Goal: Transaction & Acquisition: Purchase product/service

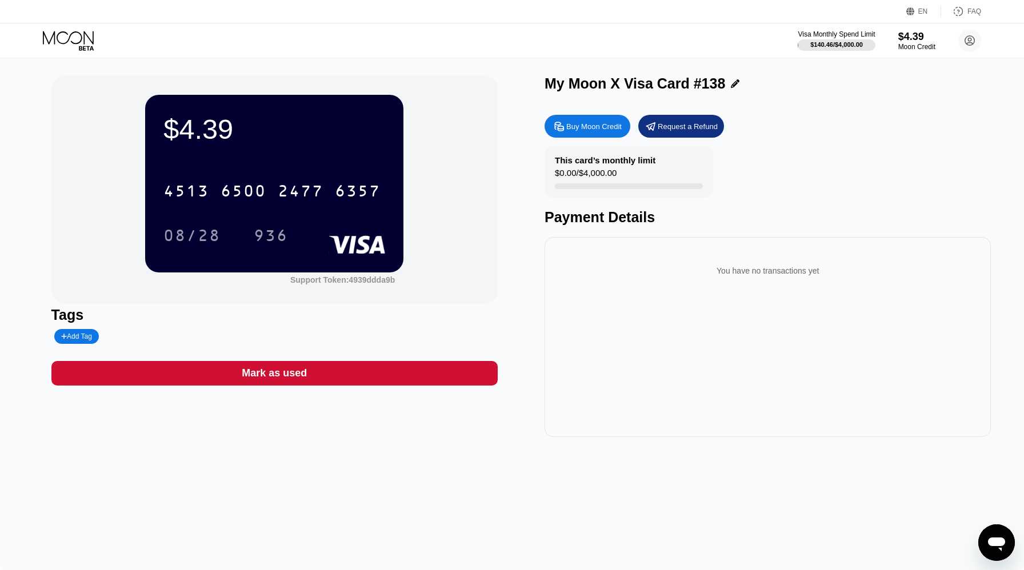
click at [81, 39] on icon at bounding box center [69, 41] width 53 height 20
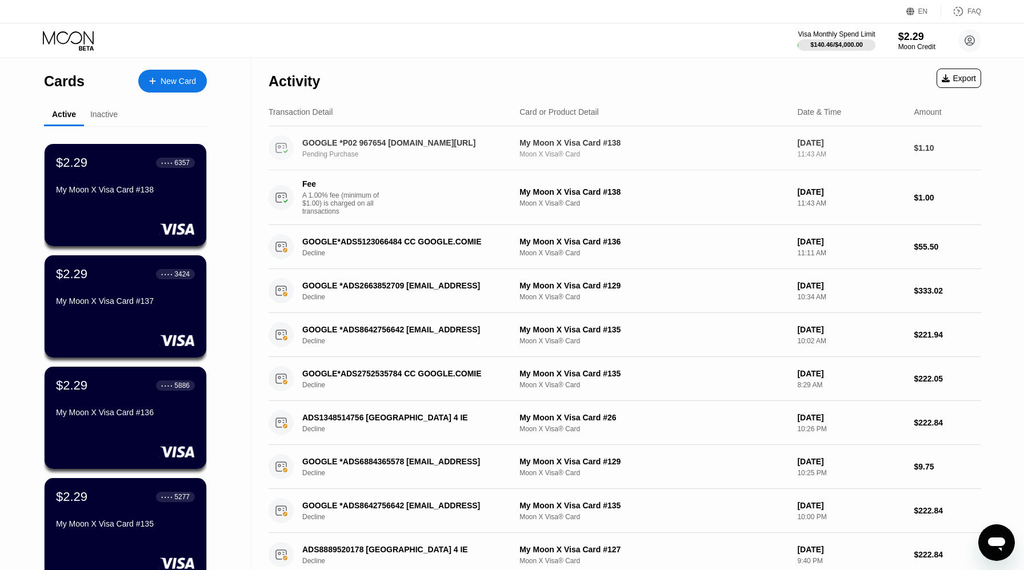
click at [391, 146] on div "GOOGLE *P02 967654 [DOMAIN_NAME][URL]" at bounding box center [403, 142] width 202 height 9
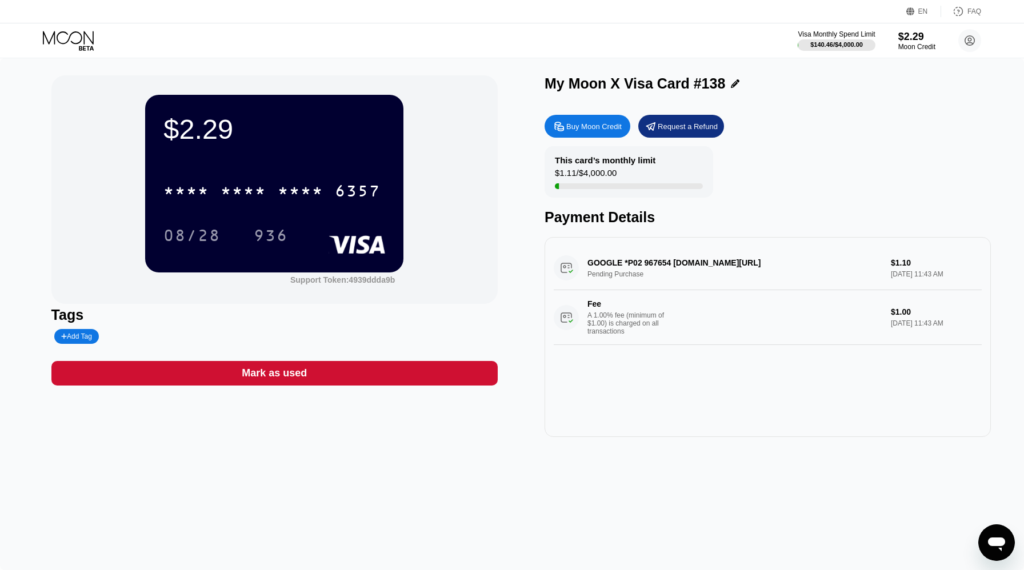
click at [84, 34] on icon at bounding box center [68, 37] width 51 height 13
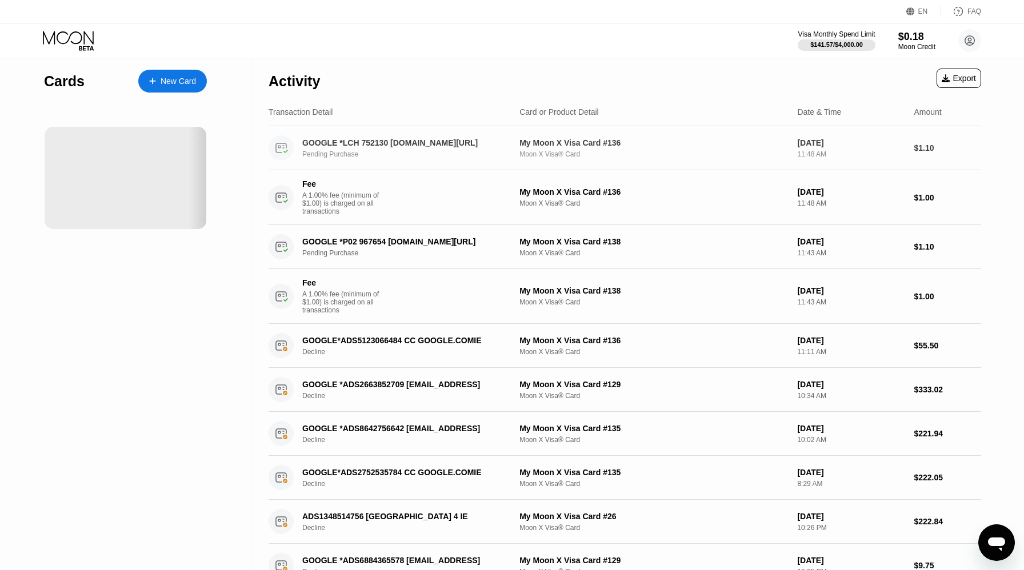
click at [386, 153] on div "Pending Purchase" at bounding box center [411, 154] width 218 height 8
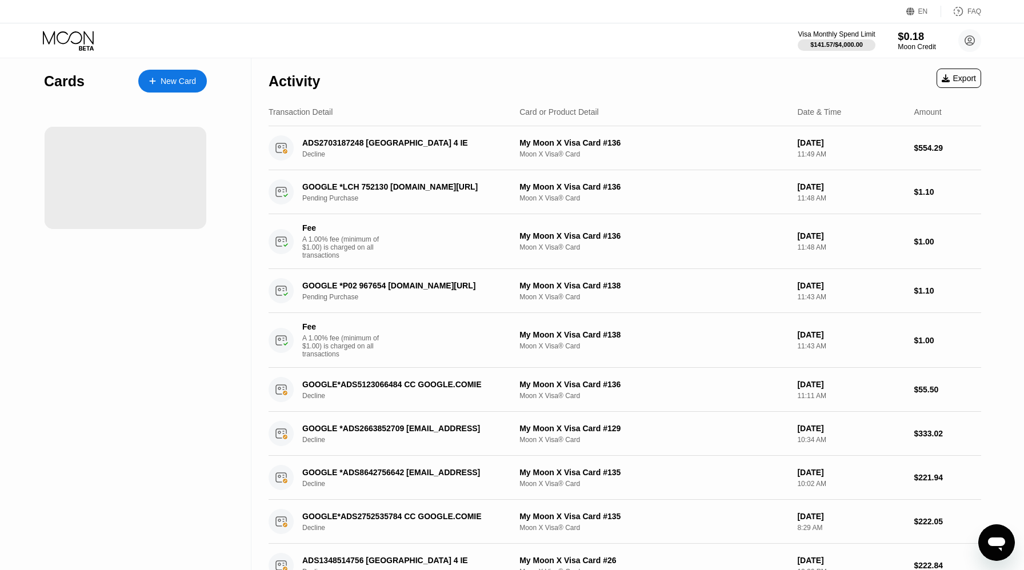
click at [907, 39] on div "$0.18" at bounding box center [917, 36] width 38 height 12
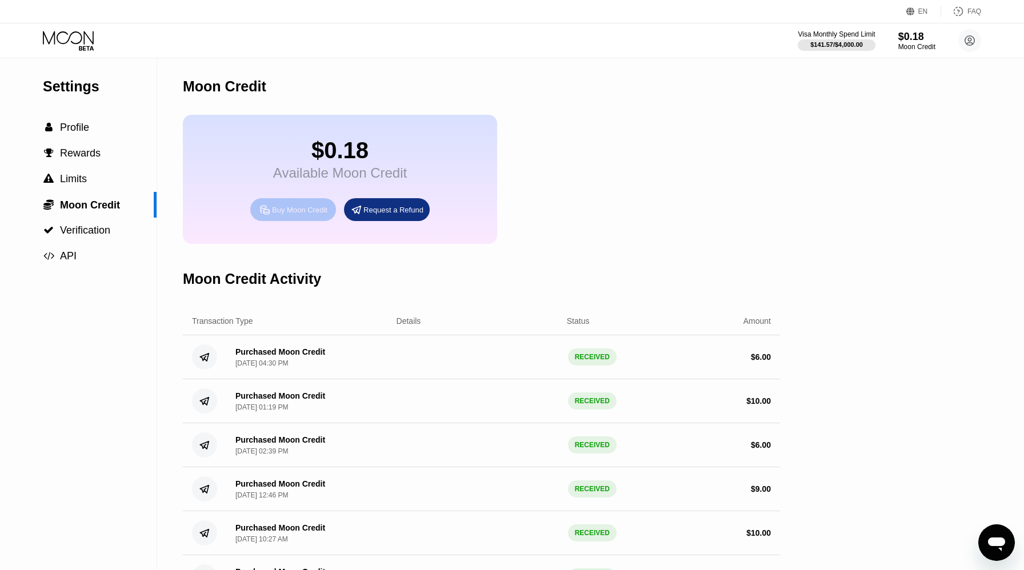
click at [302, 210] on div "Buy Moon Credit" at bounding box center [299, 210] width 55 height 10
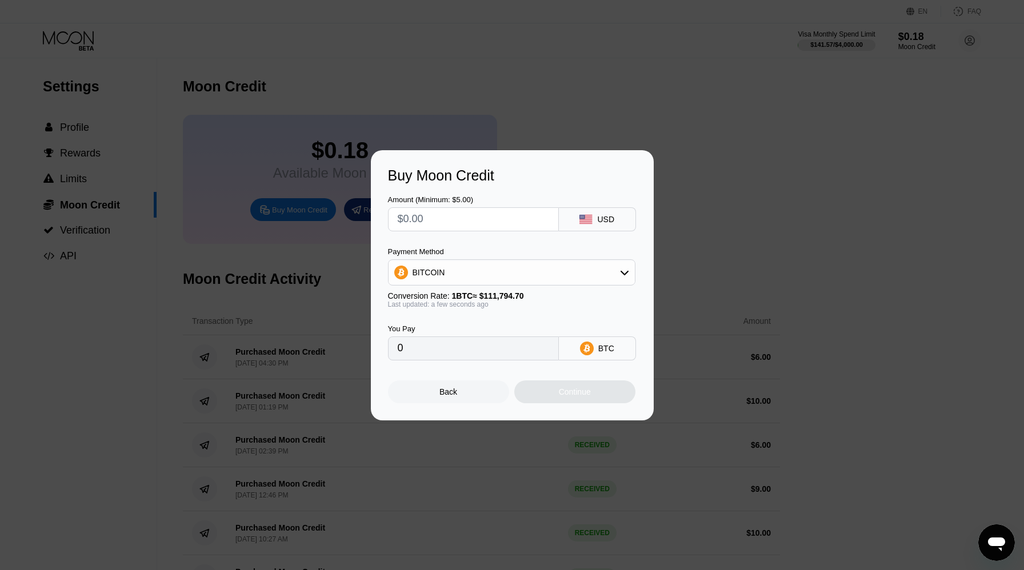
click at [441, 221] on input "text" at bounding box center [473, 219] width 151 height 23
type input "$10"
type input "0.00008945"
type input "$10"
click at [491, 286] on div "Payment Method BITCOIN Conversion Rate: 1 BTC ≈ $111,794.70 Last updated: a few…" at bounding box center [511, 277] width 247 height 61
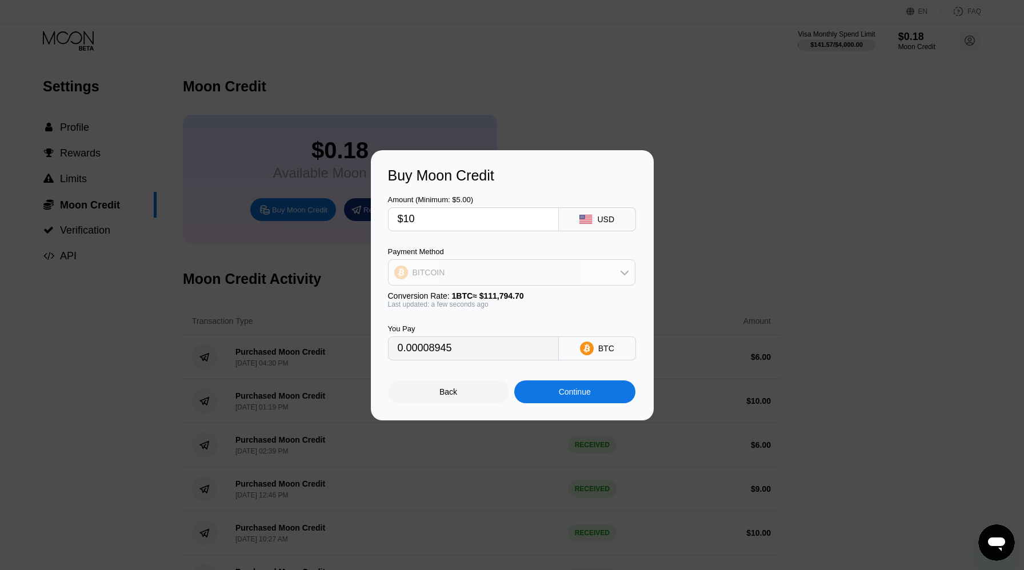
click at [483, 280] on div "BITCOIN" at bounding box center [512, 272] width 246 height 23
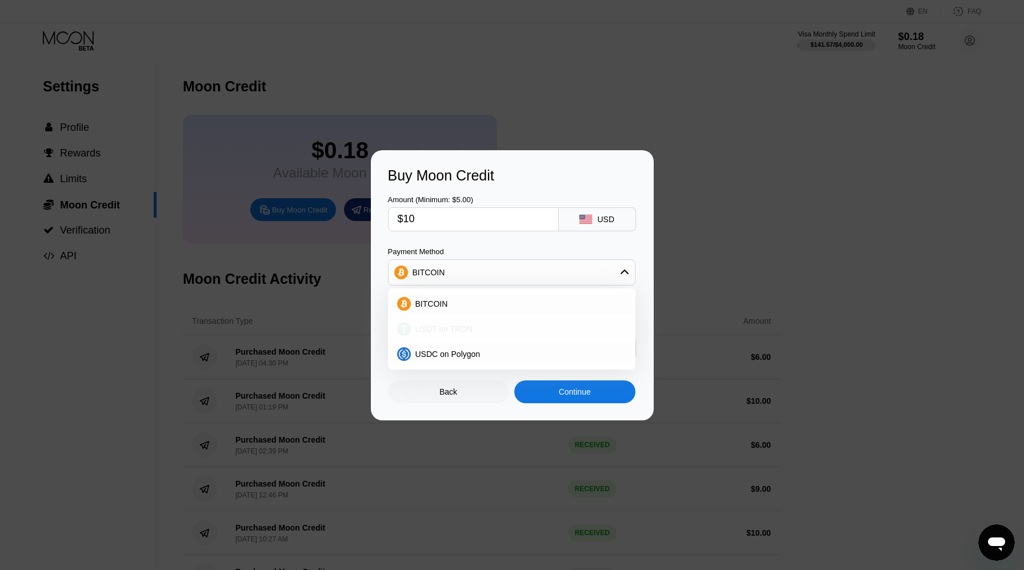
click at [458, 331] on span "USDT on TRON" at bounding box center [444, 329] width 58 height 9
type input "10.10"
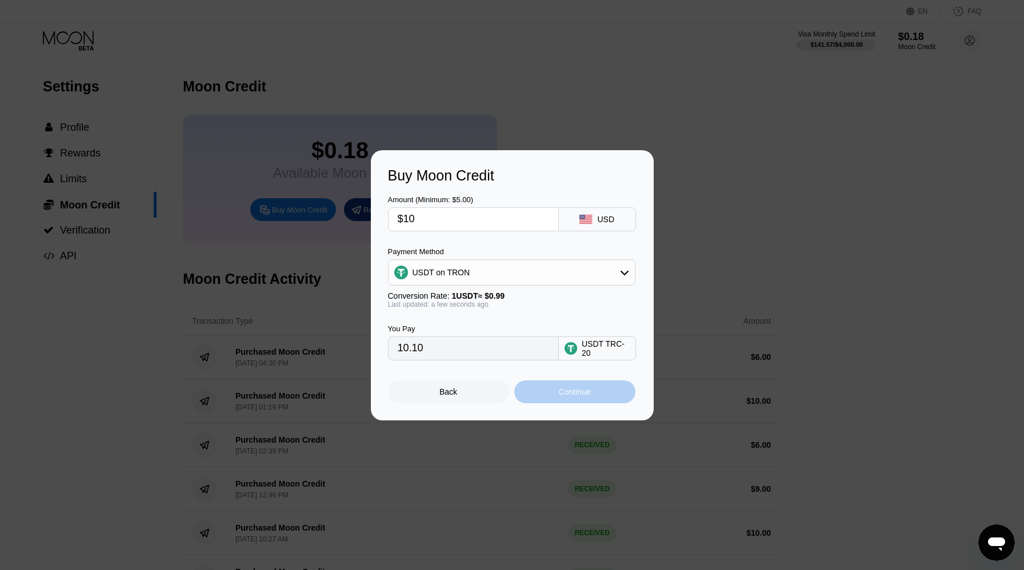
click at [552, 390] on div "Continue" at bounding box center [574, 392] width 121 height 23
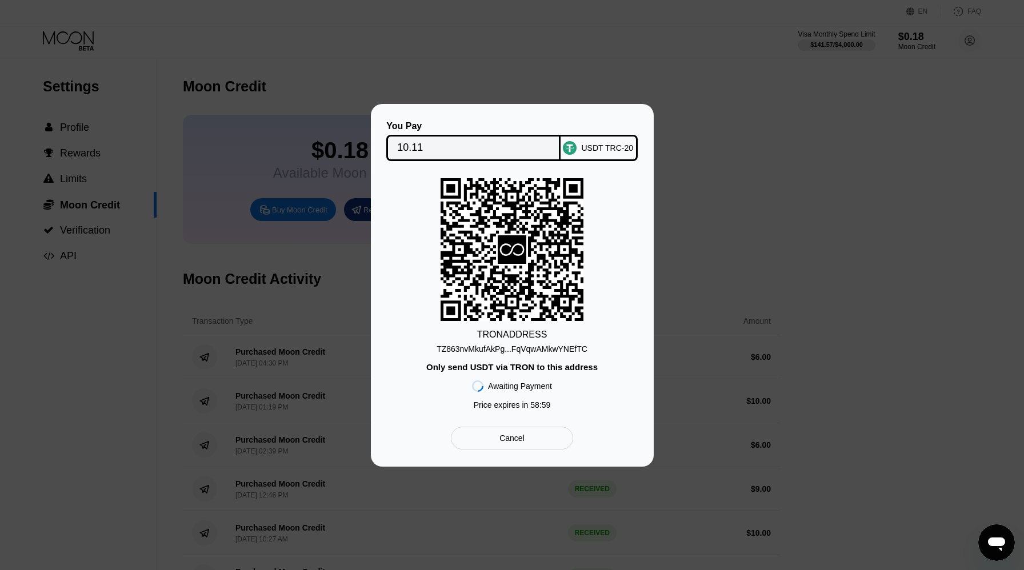
click at [574, 348] on div "TZ863nvMkufAkPg...FqVqwAMkwYNEfTC" at bounding box center [512, 349] width 151 height 9
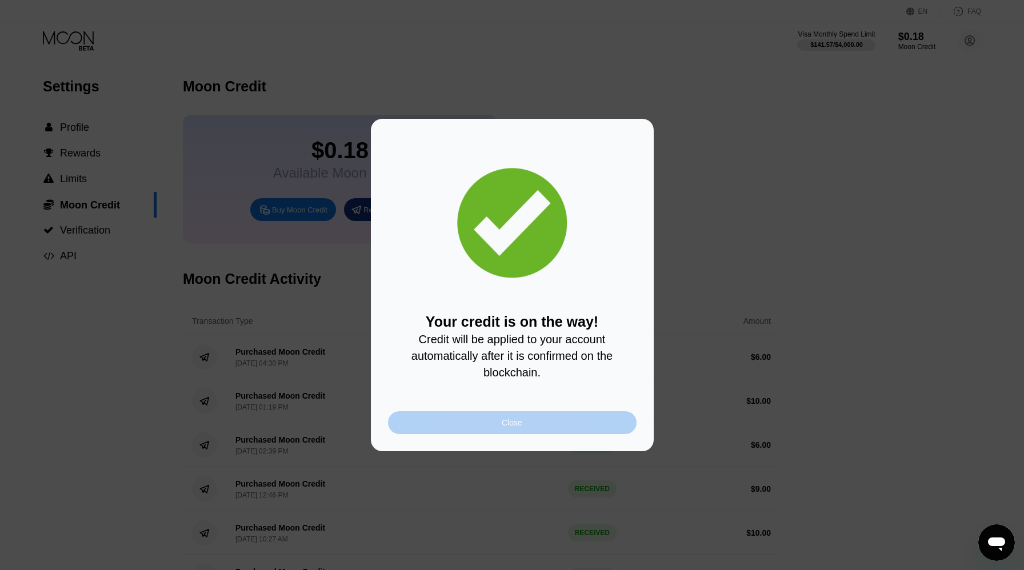
click at [492, 417] on div "Close" at bounding box center [512, 422] width 249 height 23
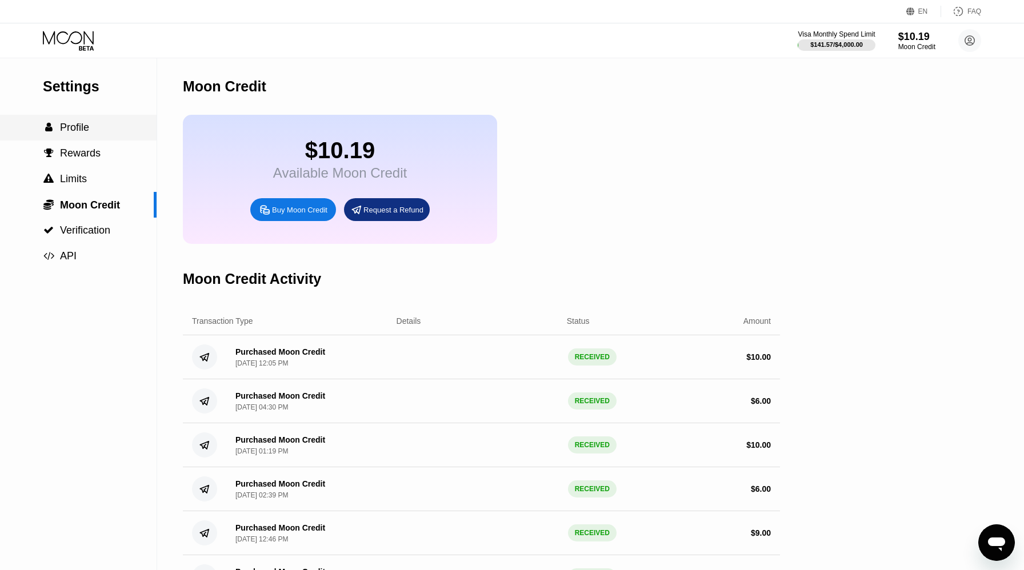
click at [65, 125] on span "Profile" at bounding box center [74, 127] width 29 height 11
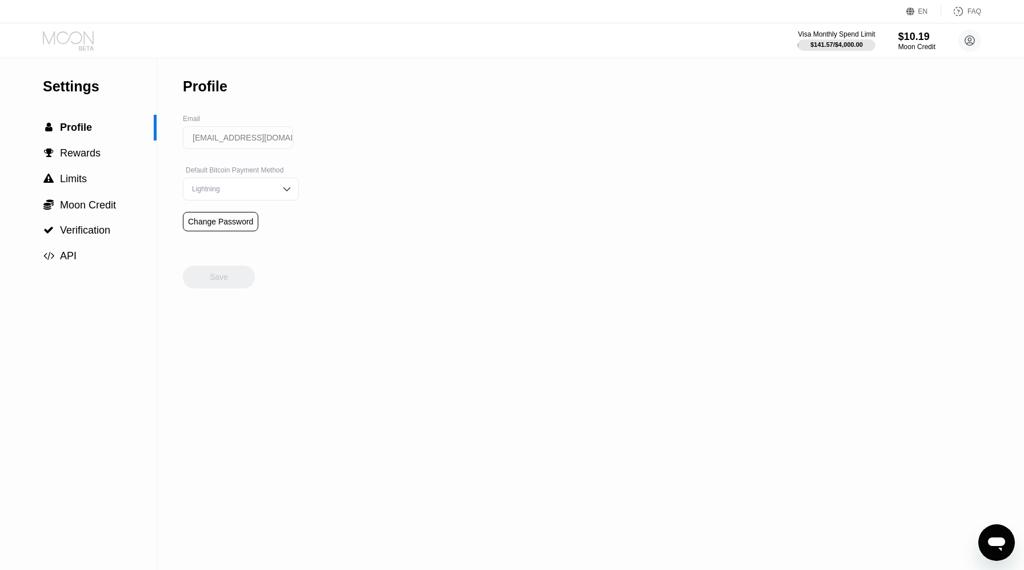
click at [68, 45] on icon at bounding box center [69, 41] width 53 height 20
